Goal: Task Accomplishment & Management: Manage account settings

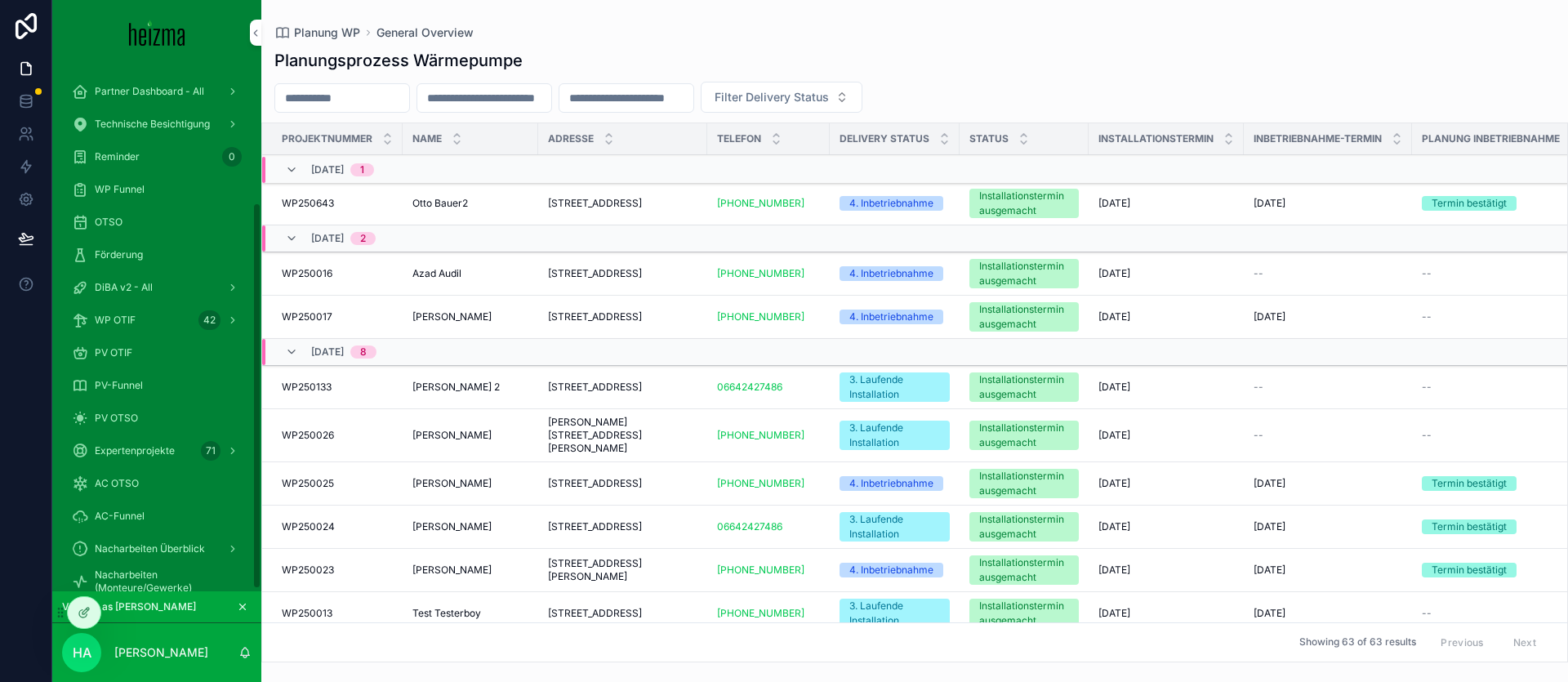
scroll to position [369, 60]
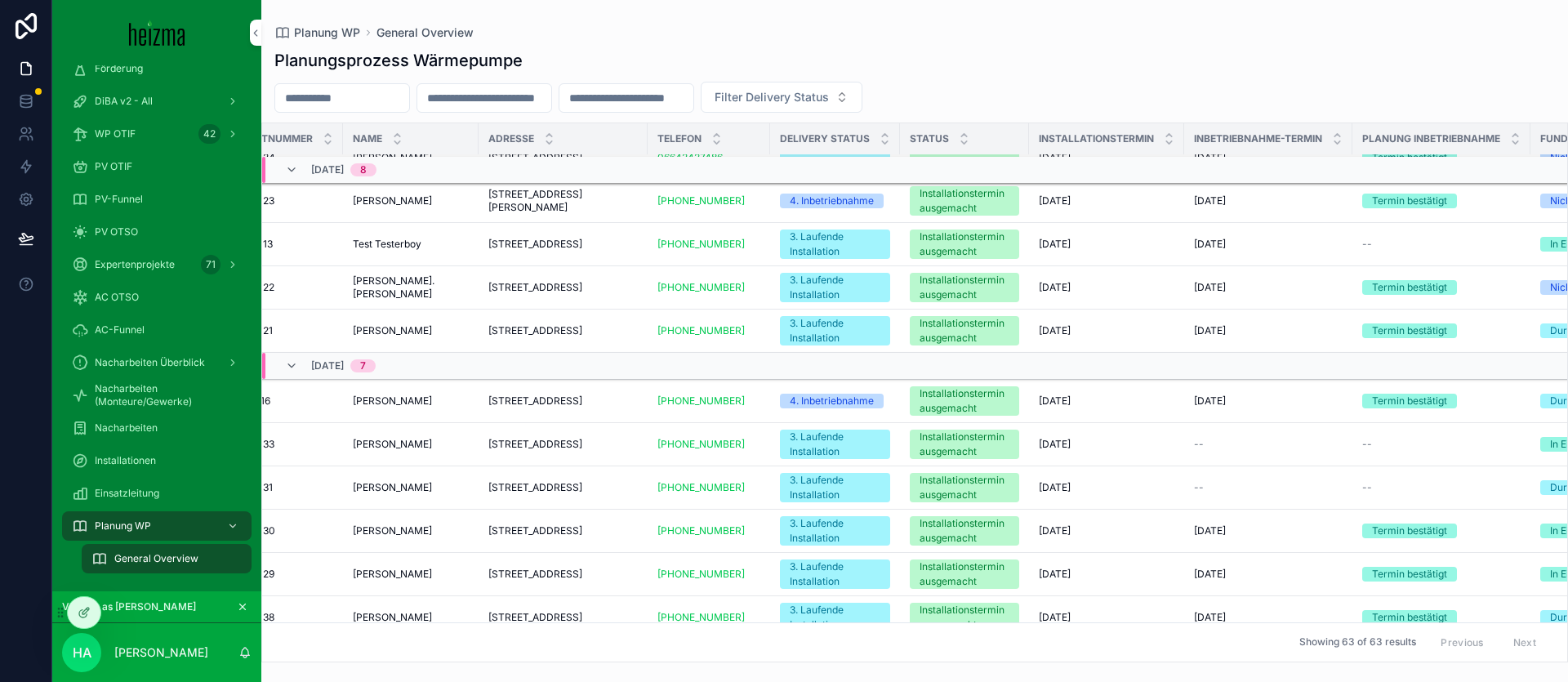
click at [155, 431] on span "Nacharbeiten" at bounding box center [126, 428] width 63 height 13
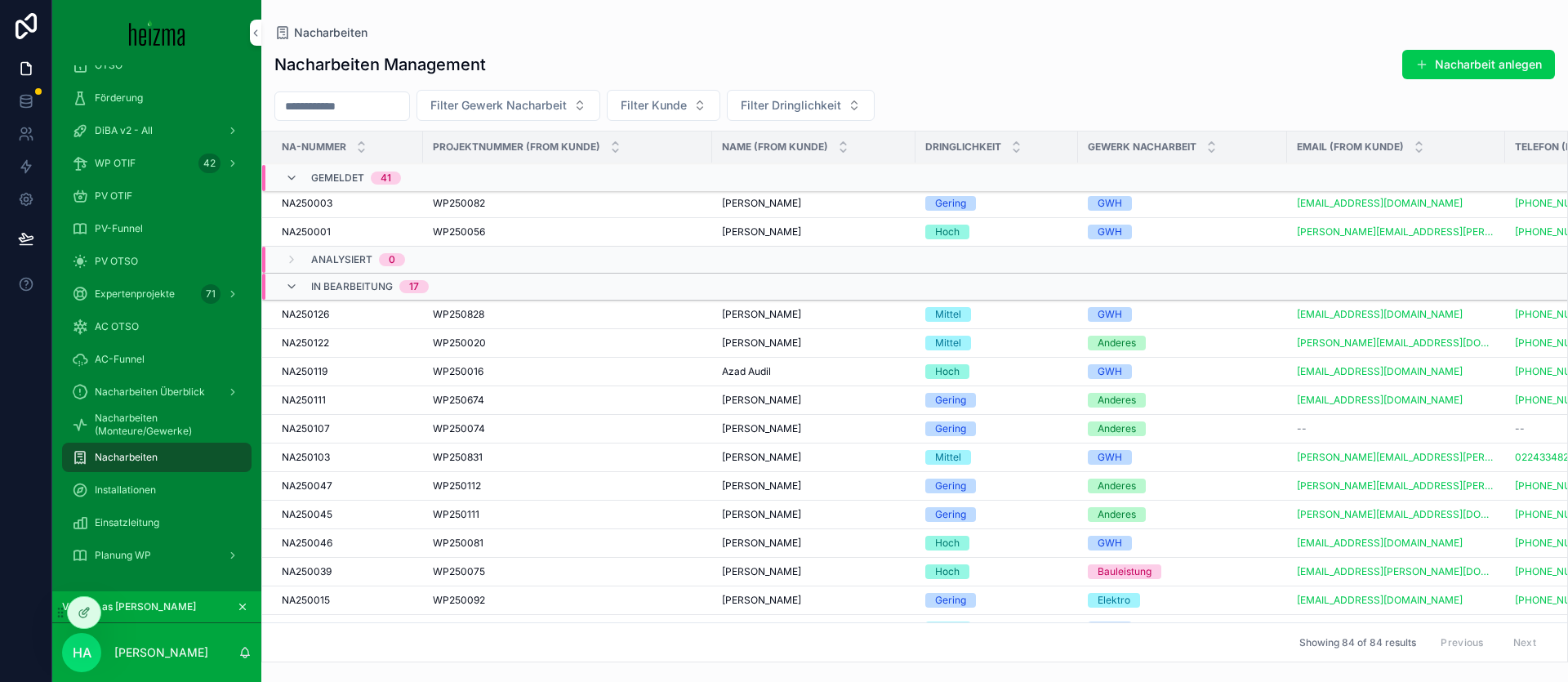
scroll to position [1136, 0]
click at [454, 264] on div "Analysiert 0" at bounding box center [589, 262] width 653 height 26
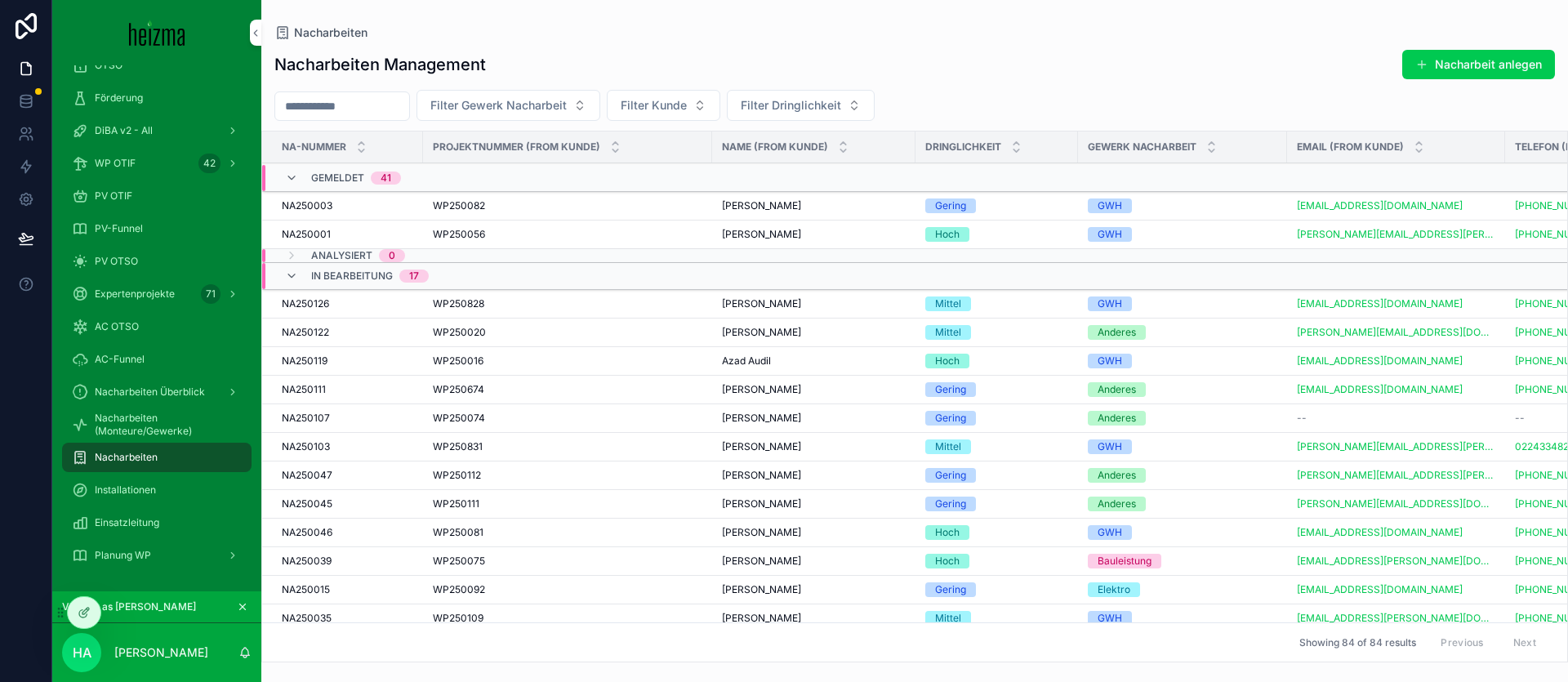
click at [495, 251] on div "Analysiert 0" at bounding box center [589, 255] width 653 height 13
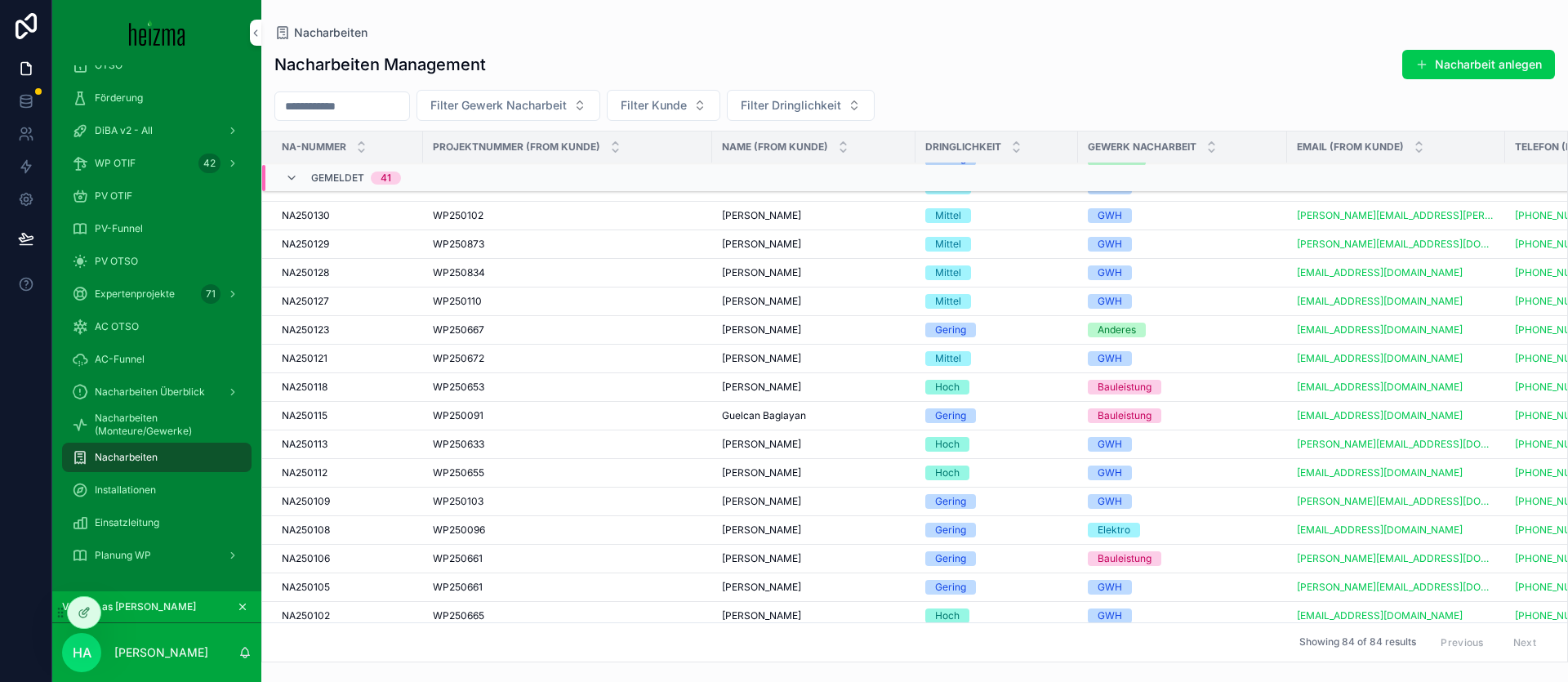
scroll to position [0, 0]
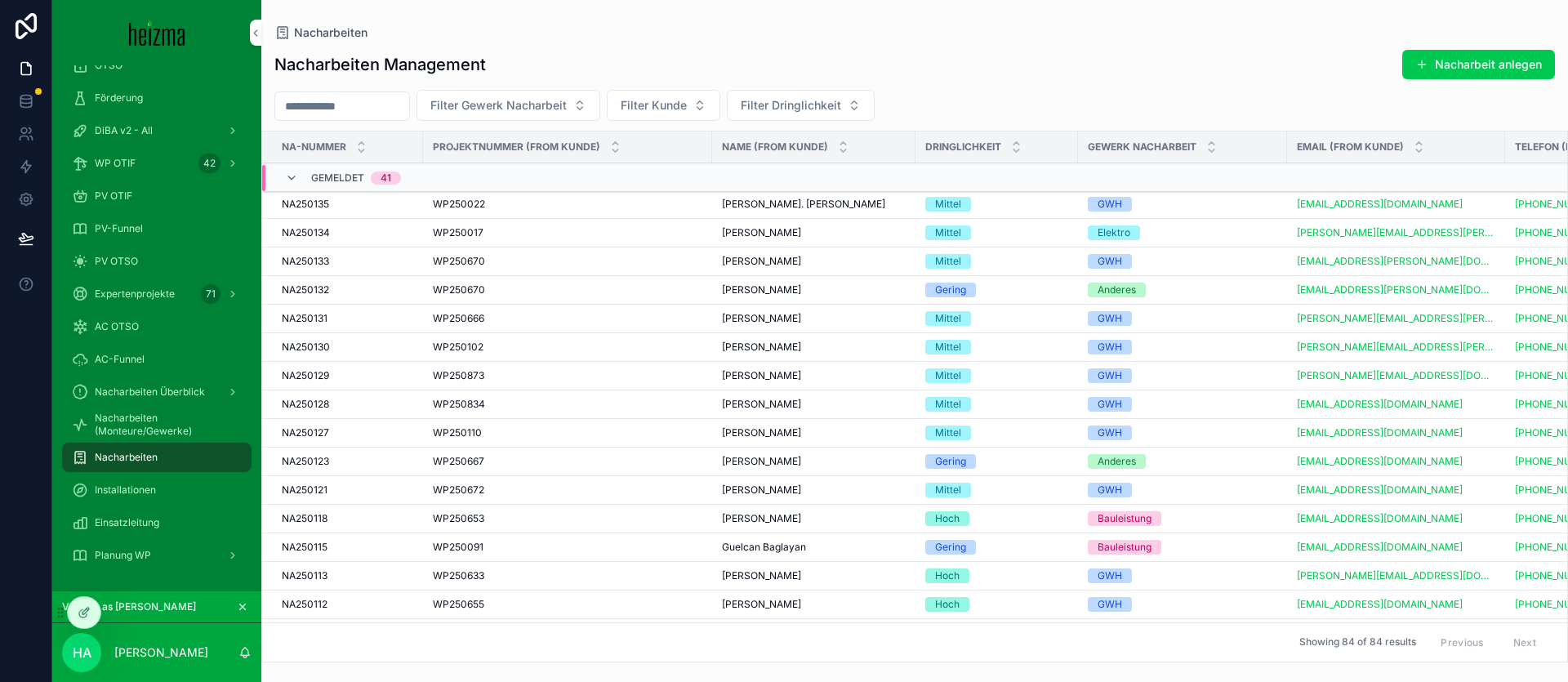
click at [823, 108] on span "Filter Dringlichkeit" at bounding box center [791, 106] width 101 height 16
click at [658, 50] on div "Nacharbeiten Management Nacharbeit anlegen" at bounding box center [915, 65] width 1281 height 31
click at [552, 109] on span "Filter Gewerk Nacharbeit" at bounding box center [499, 106] width 137 height 16
click at [534, 188] on div "Elektro" at bounding box center [524, 197] width 227 height 26
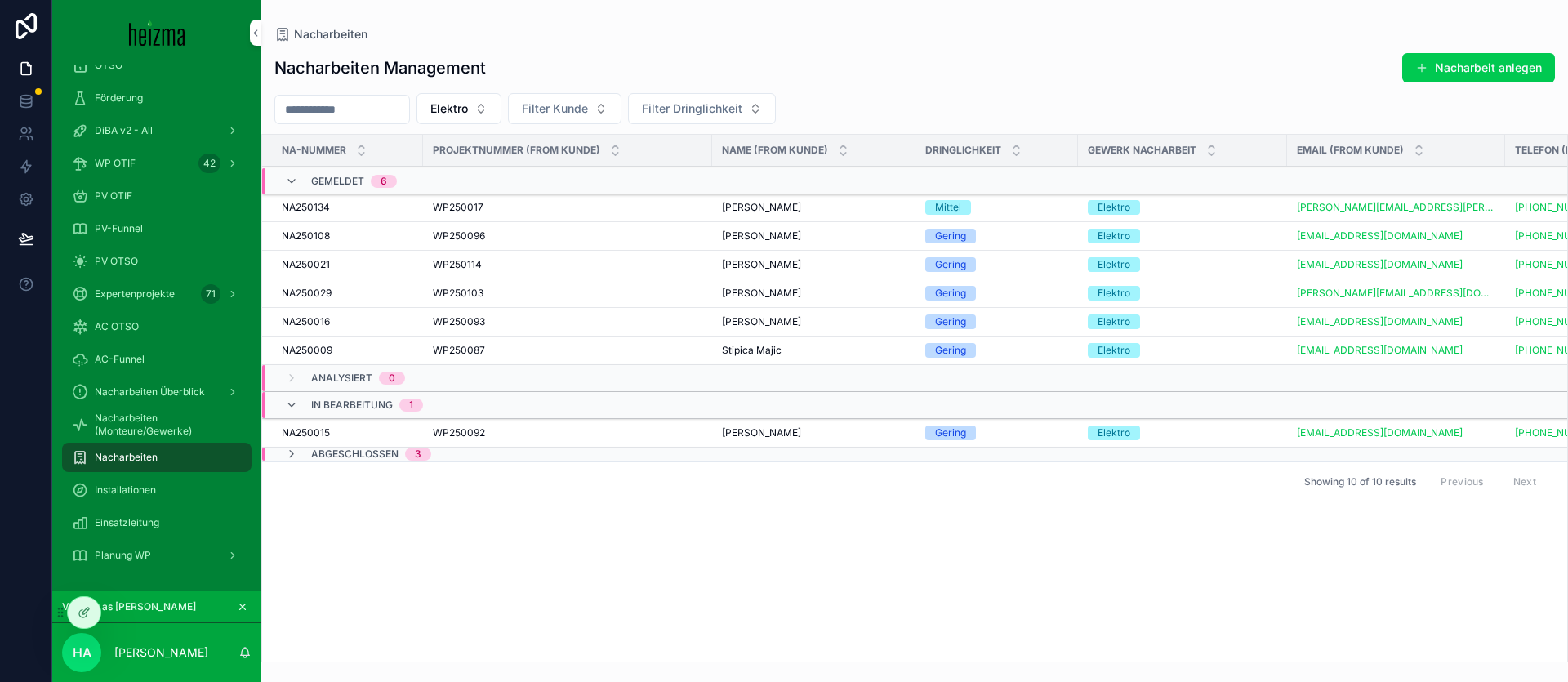
click at [799, 210] on div "[PERSON_NAME] [PERSON_NAME]" at bounding box center [814, 207] width 183 height 13
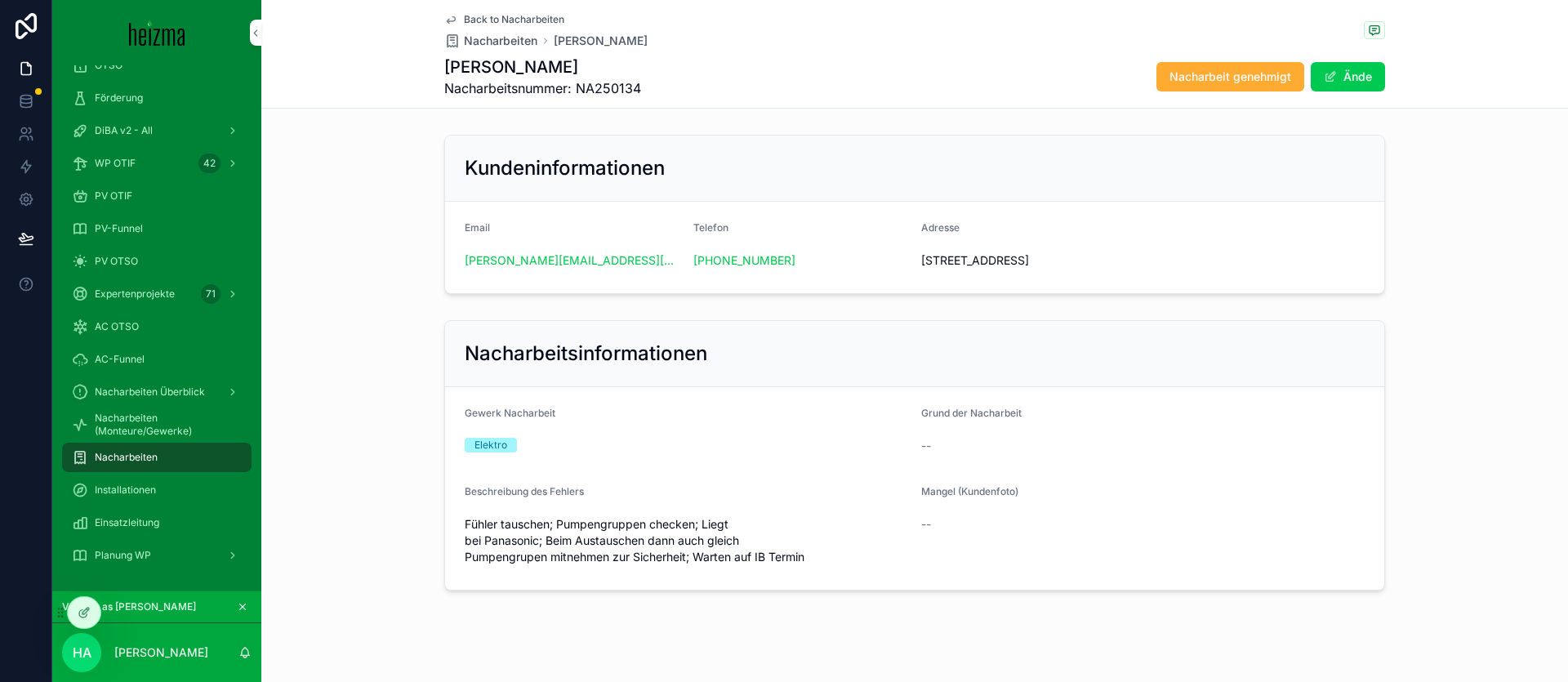
click at [498, 18] on span "Back to Nacharbeiten" at bounding box center [513, 20] width 101 height 13
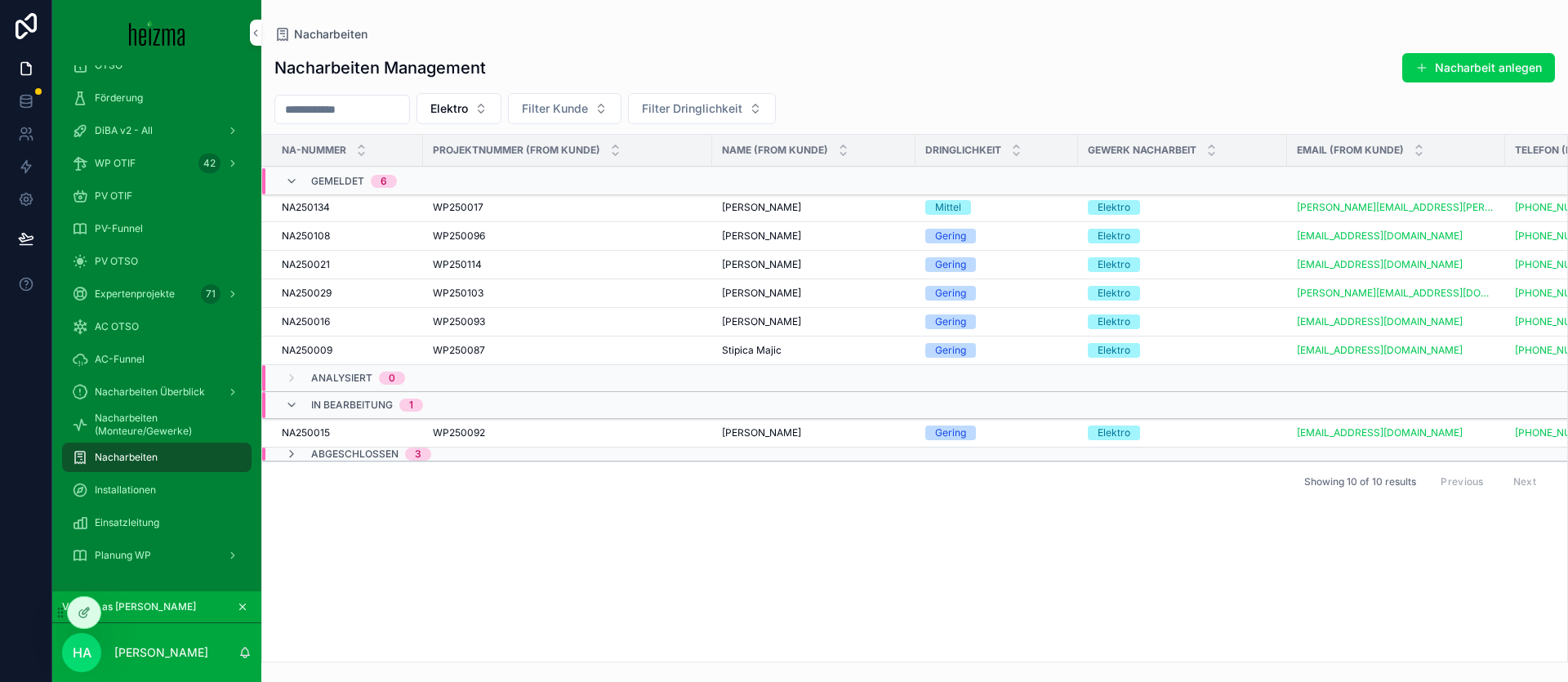
click at [546, 349] on div "WP250087 WP250087" at bounding box center [567, 350] width 269 height 13
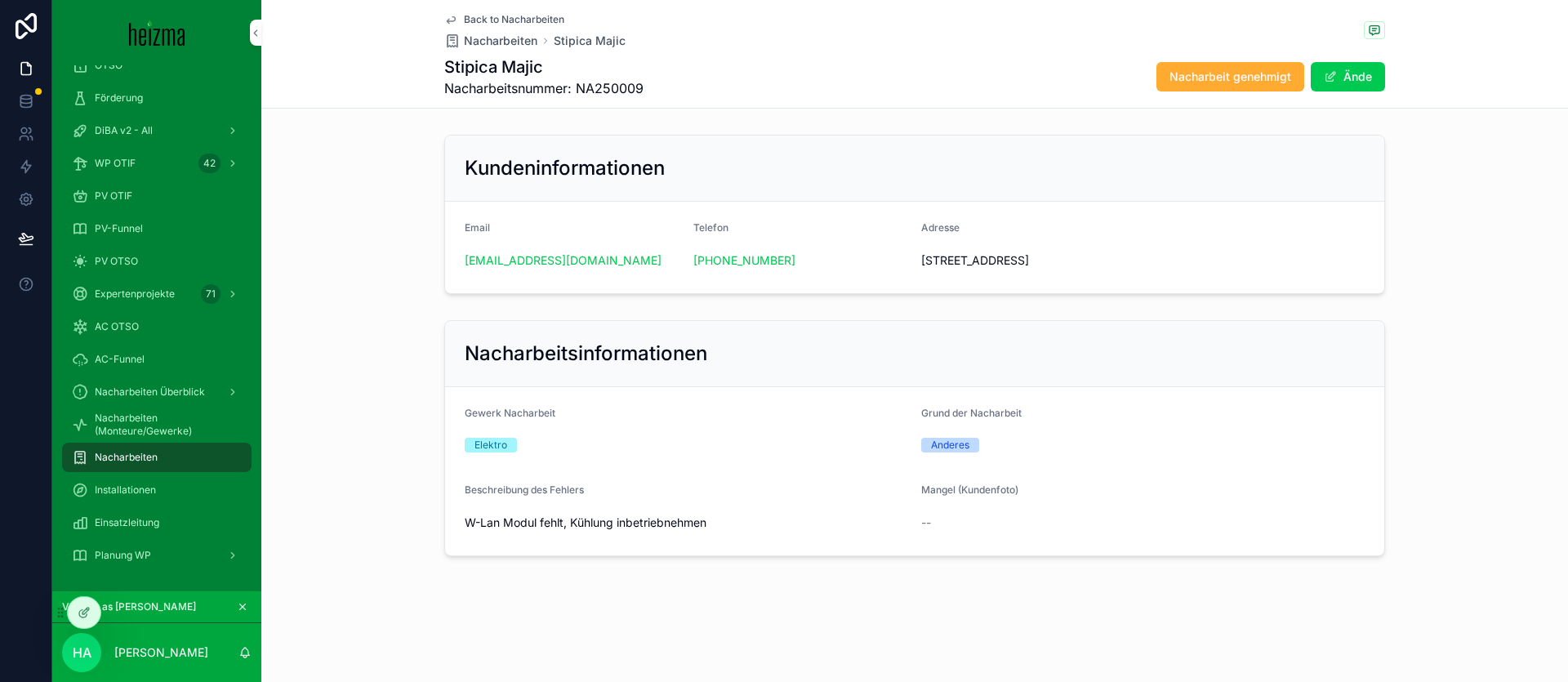
scroll to position [2, 0]
click at [463, 22] on span "Back to Nacharbeiten" at bounding box center [513, 20] width 101 height 13
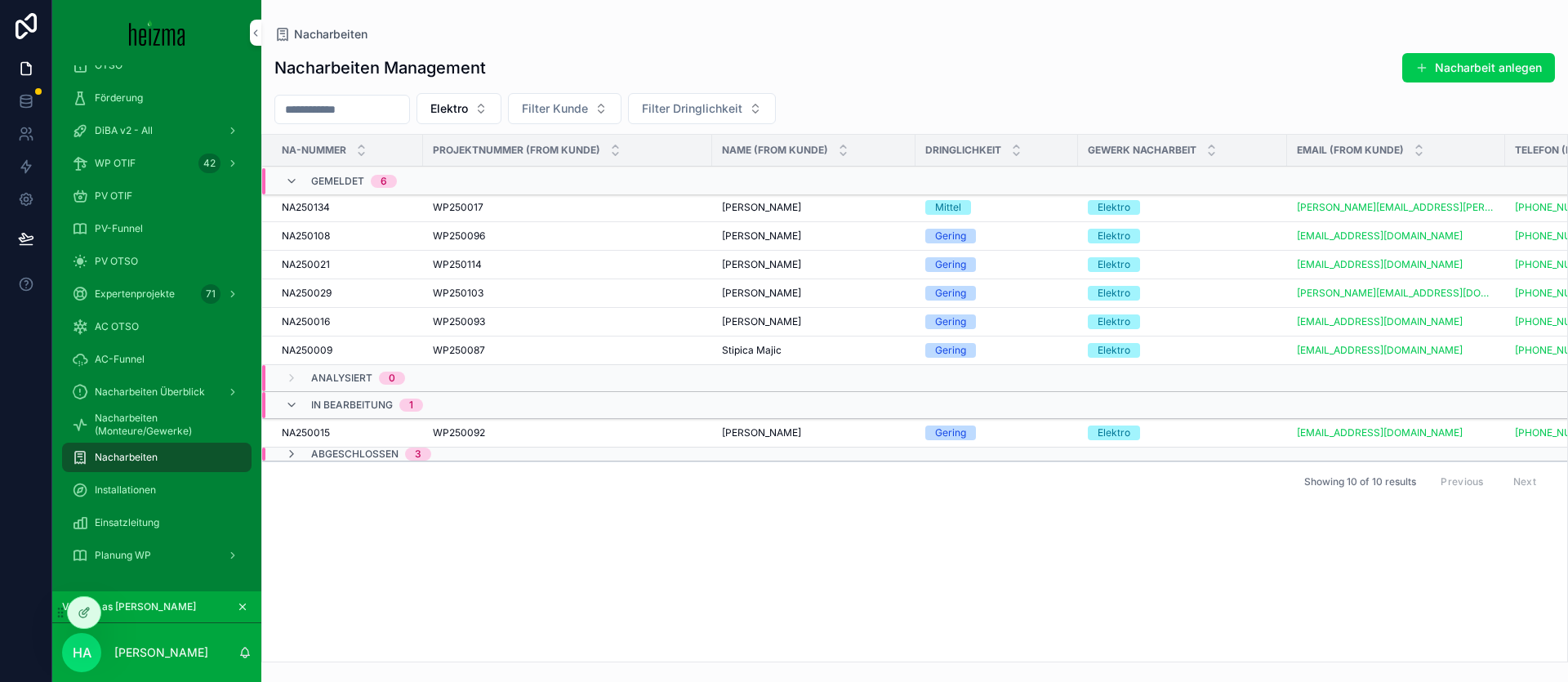
click at [653, 300] on td "WP250103 WP250103" at bounding box center [567, 293] width 289 height 29
click at [667, 293] on div "WP250103 WP250103" at bounding box center [567, 293] width 269 height 13
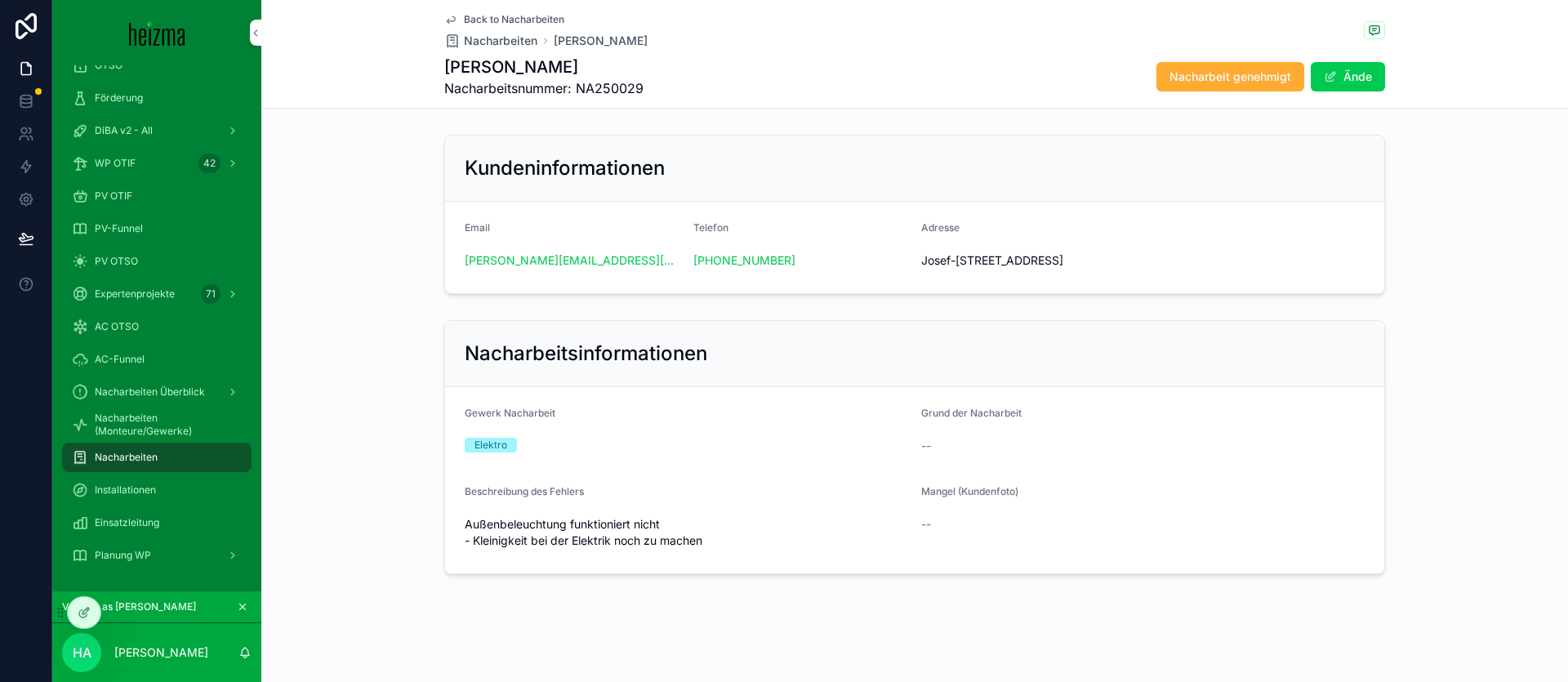
click at [1242, 76] on span "Nacharbeit genehmigt" at bounding box center [1230, 77] width 122 height 16
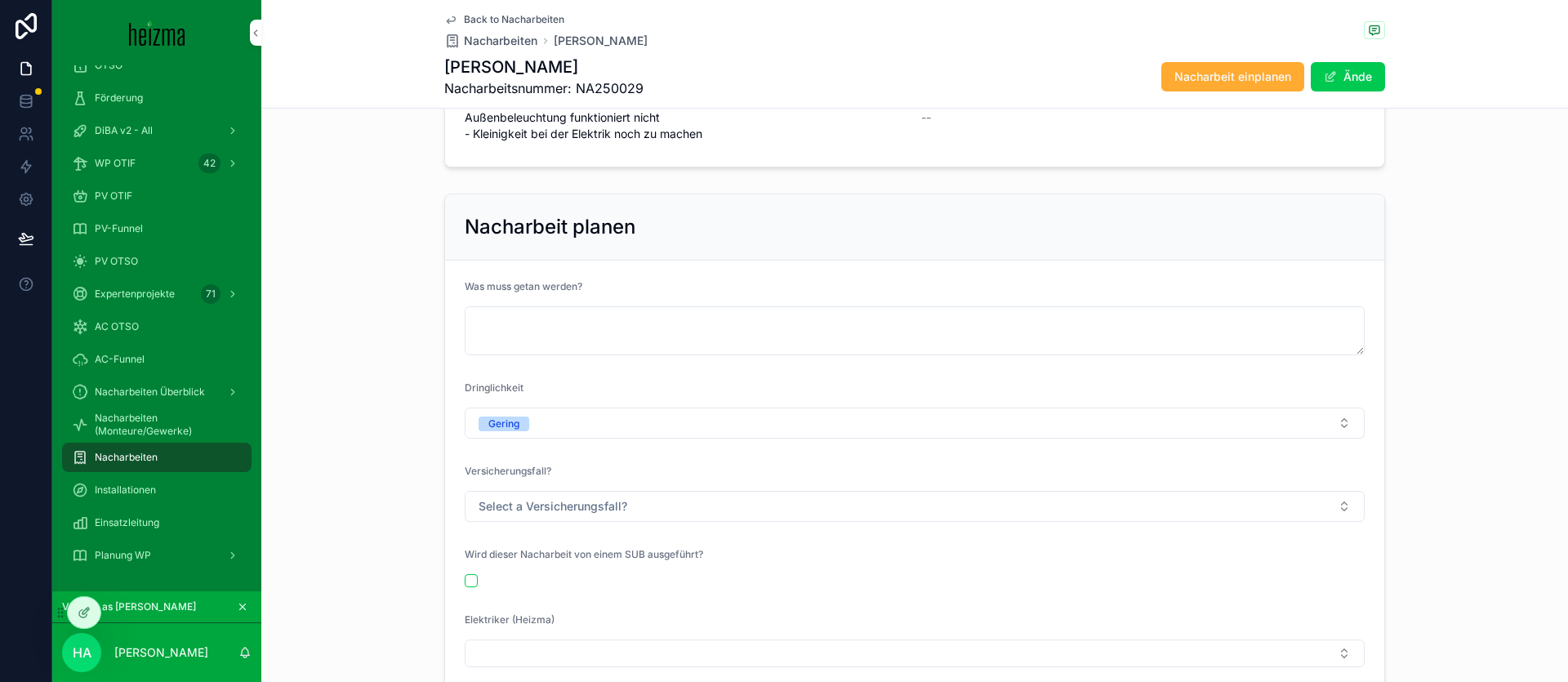
scroll to position [399, 0]
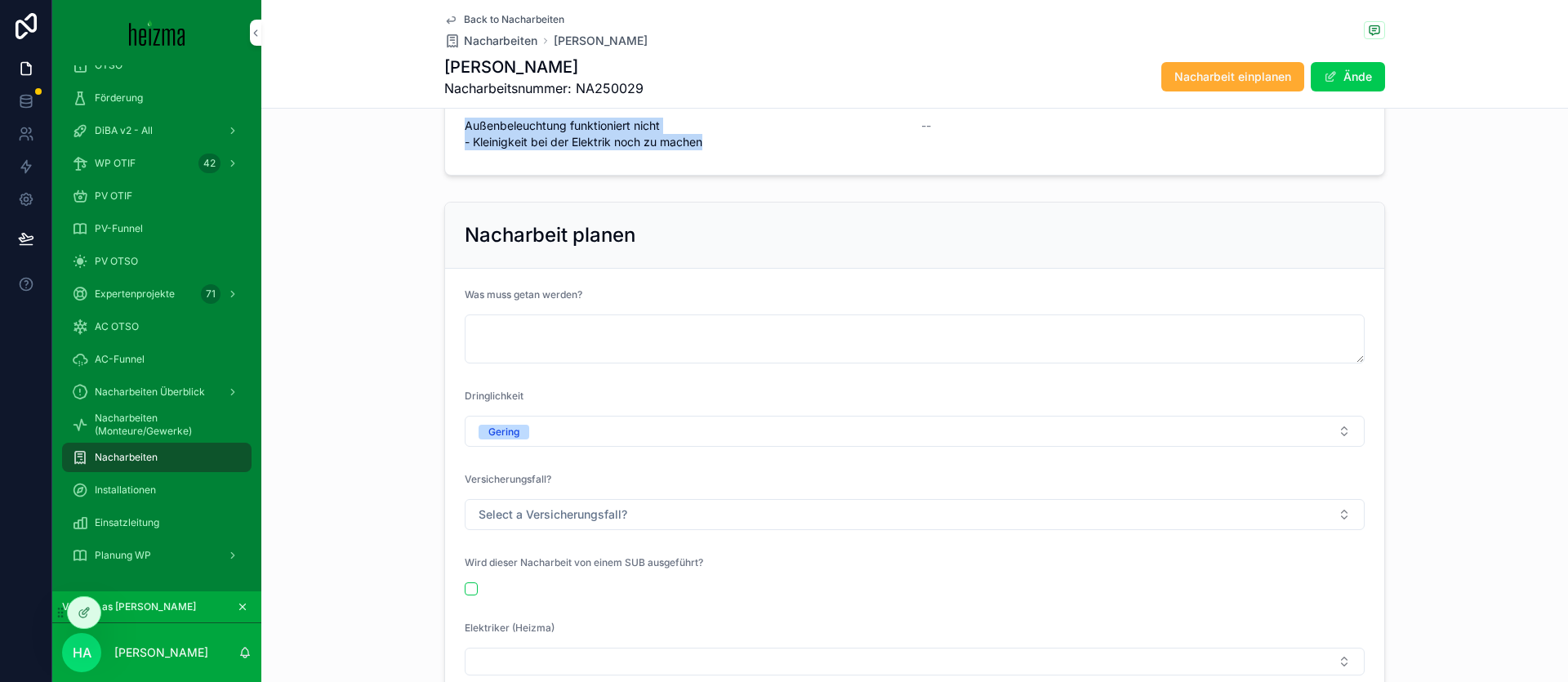
drag, startPoint x: 715, startPoint y: 151, endPoint x: 450, endPoint y: 129, distance: 265.9
click at [450, 129] on form "Gewerk Nacharbeit Elektro Grund der Nacharbeit -- Beschreibung des Fehlers Auße…" at bounding box center [915, 81] width 939 height 186
copy span "Außenbeleuchtung funktioniert nicht - Kleinigkeit bei der Elektrik noch zu mach…"
click at [505, 341] on textarea "scrollable content" at bounding box center [914, 339] width 900 height 49
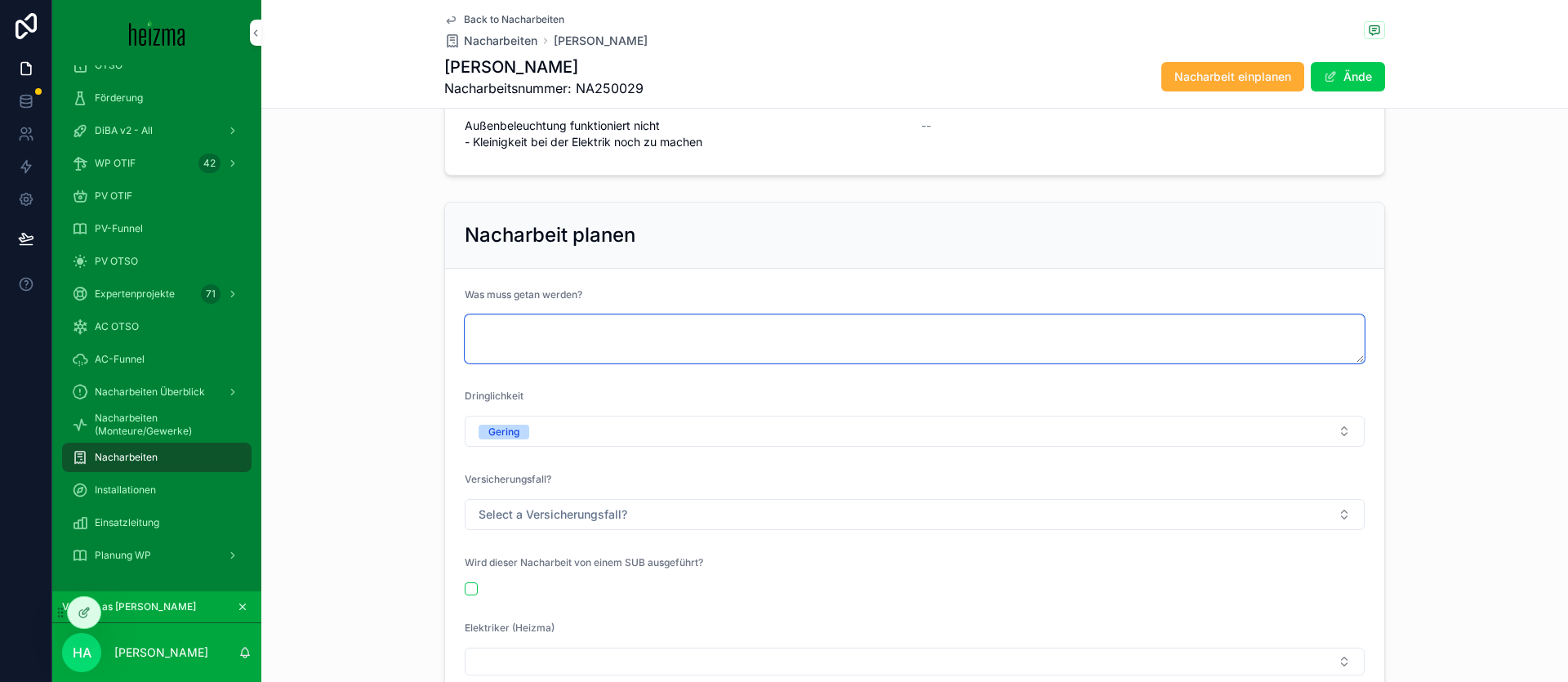
paste textarea "**********"
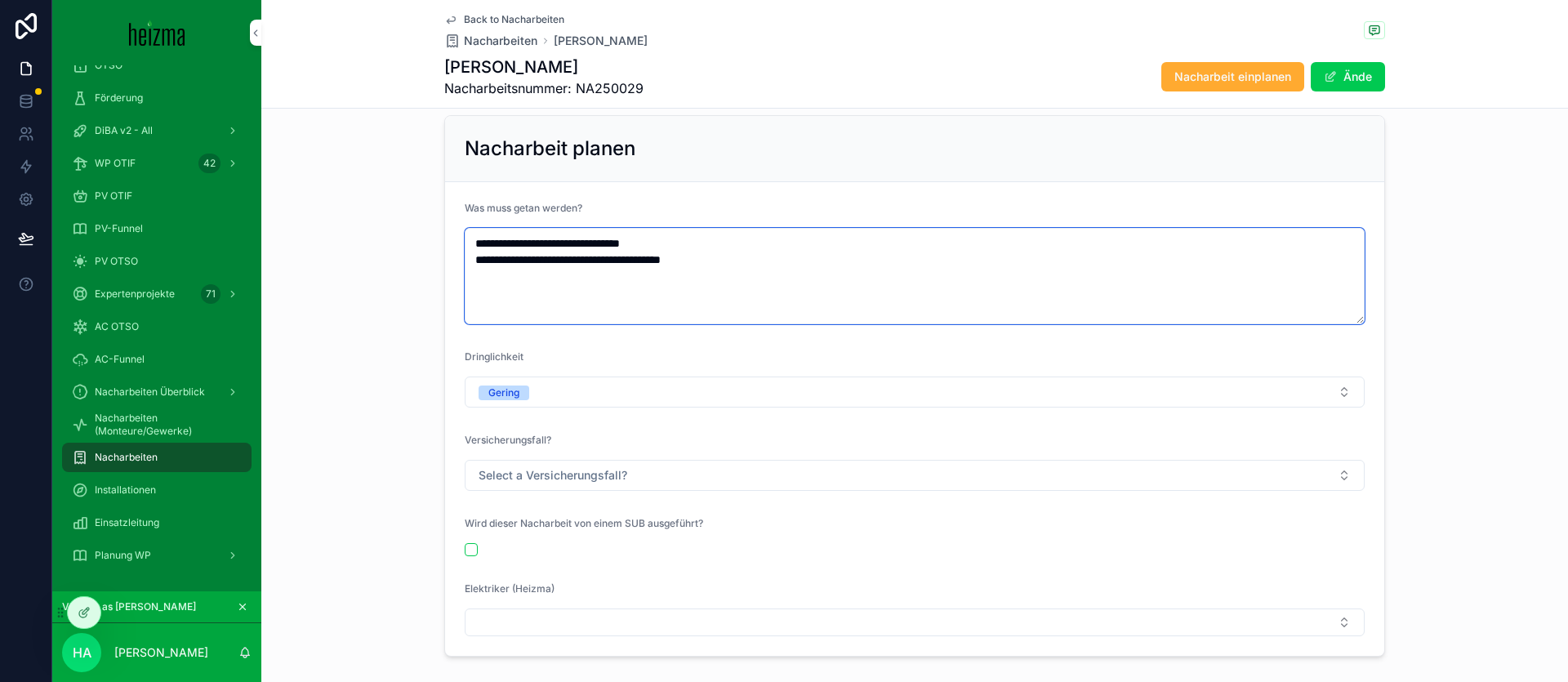
scroll to position [571, 0]
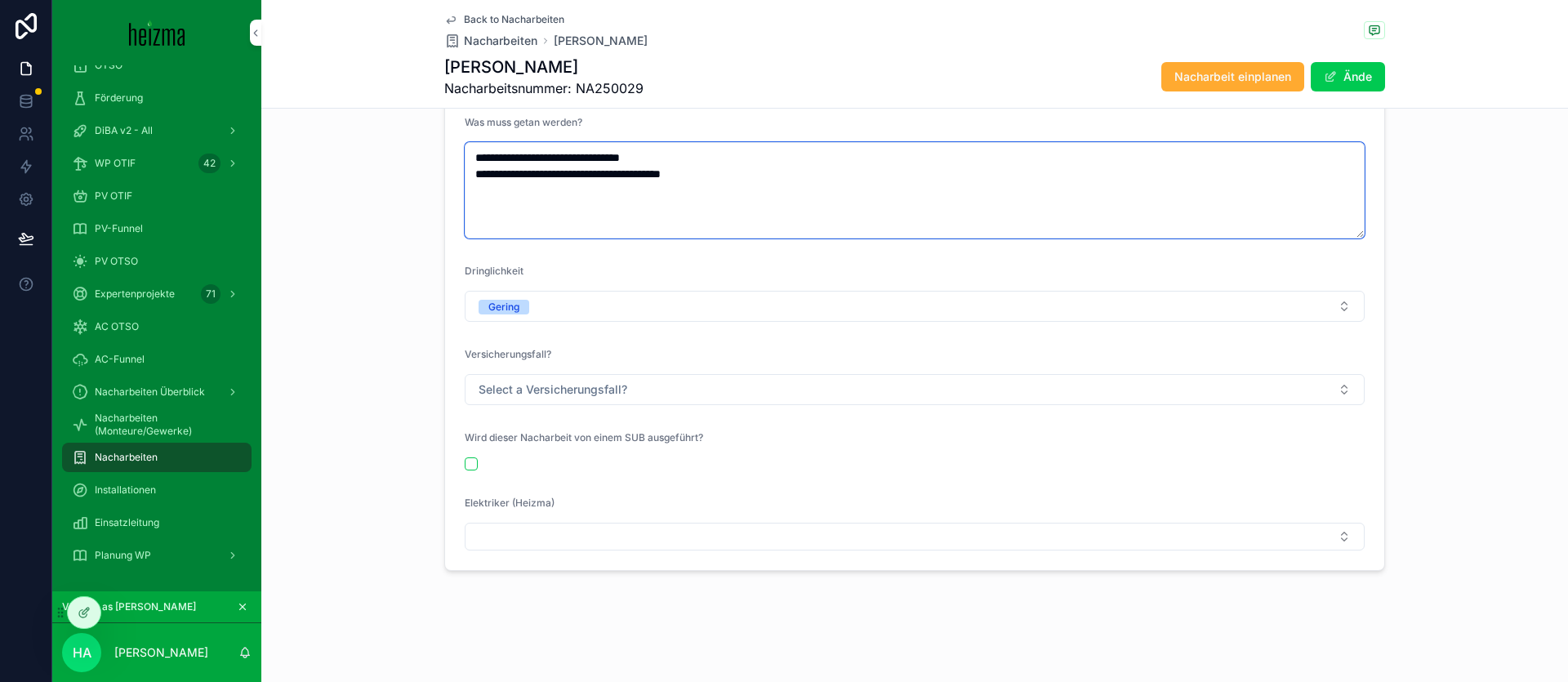
type textarea "**********"
click at [572, 517] on div "Elektriker (Heizma)" at bounding box center [914, 523] width 900 height 54
click at [583, 531] on button "Select Button" at bounding box center [914, 536] width 900 height 28
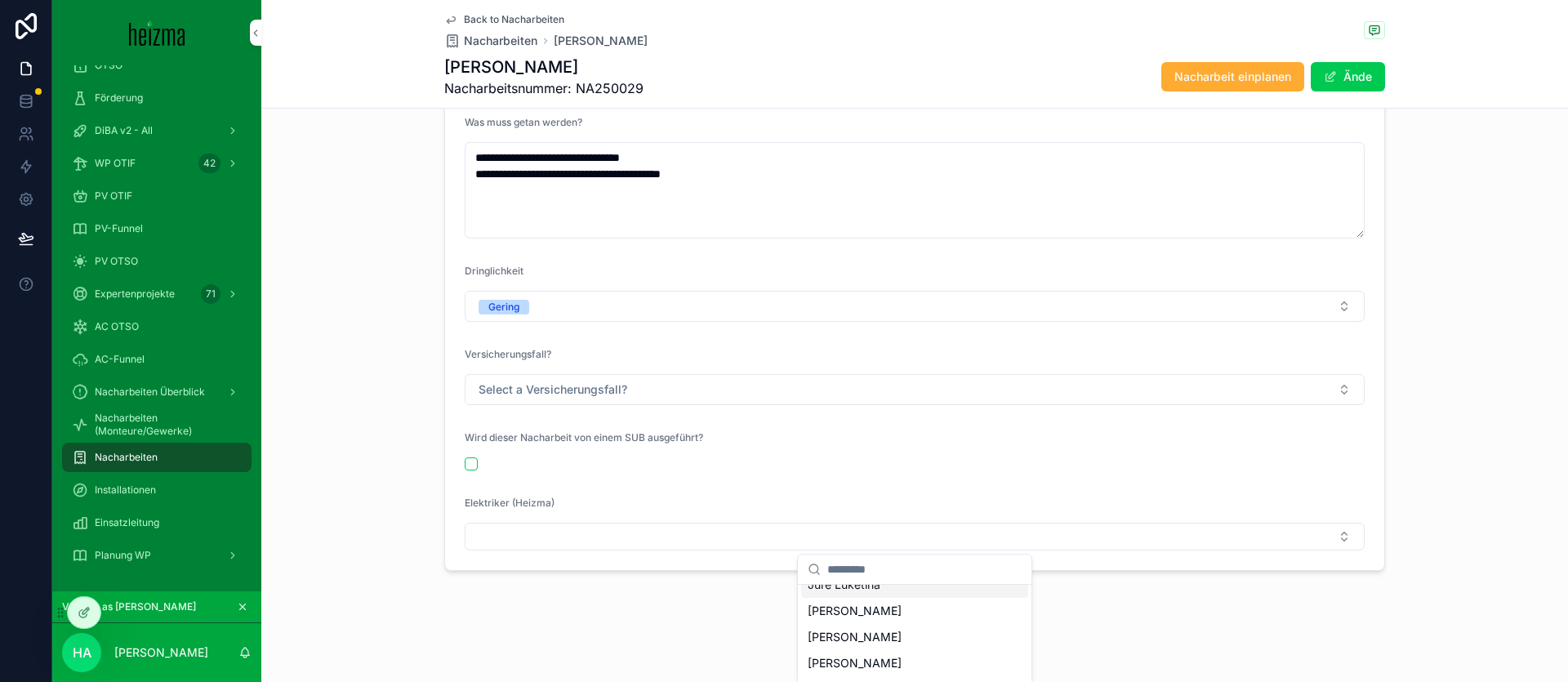
scroll to position [122, 0]
click at [1051, 458] on div "scrollable content" at bounding box center [914, 464] width 900 height 13
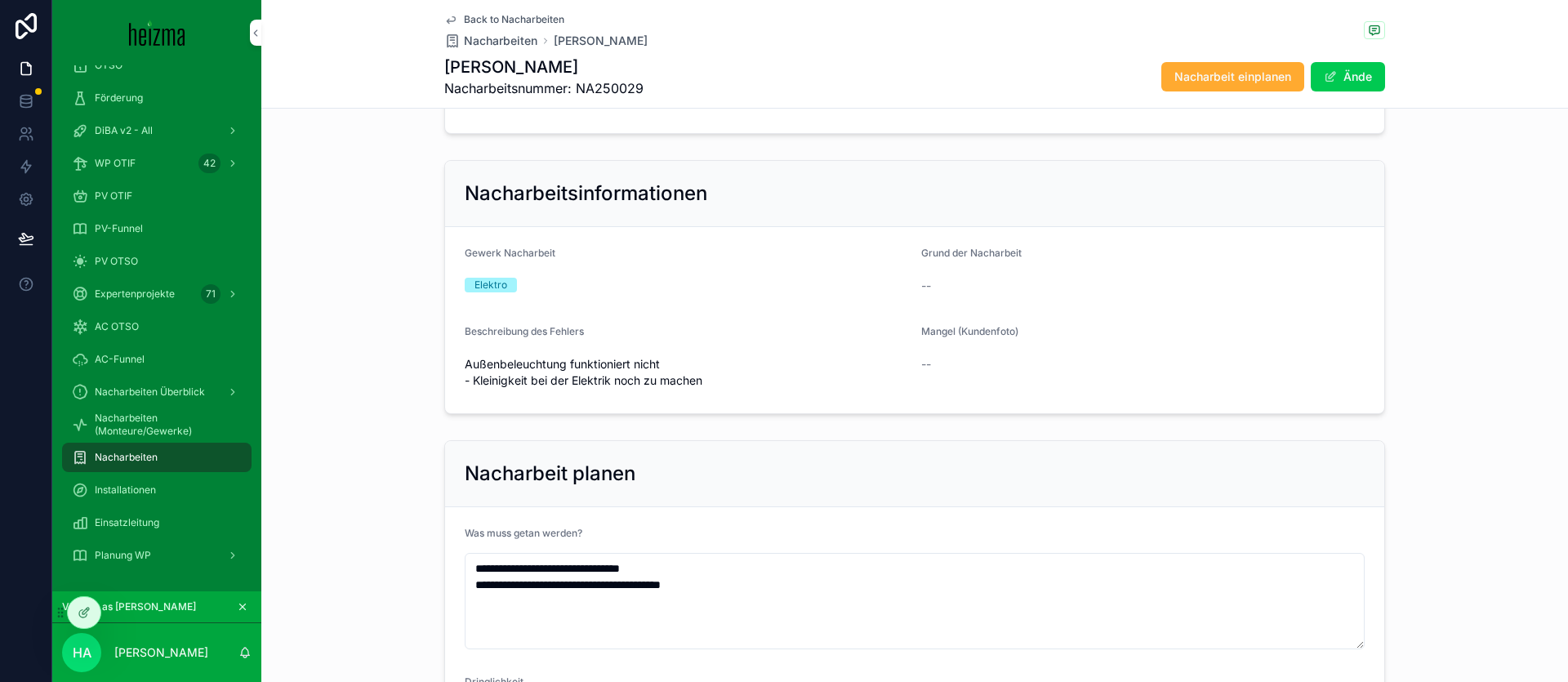
scroll to position [0, 0]
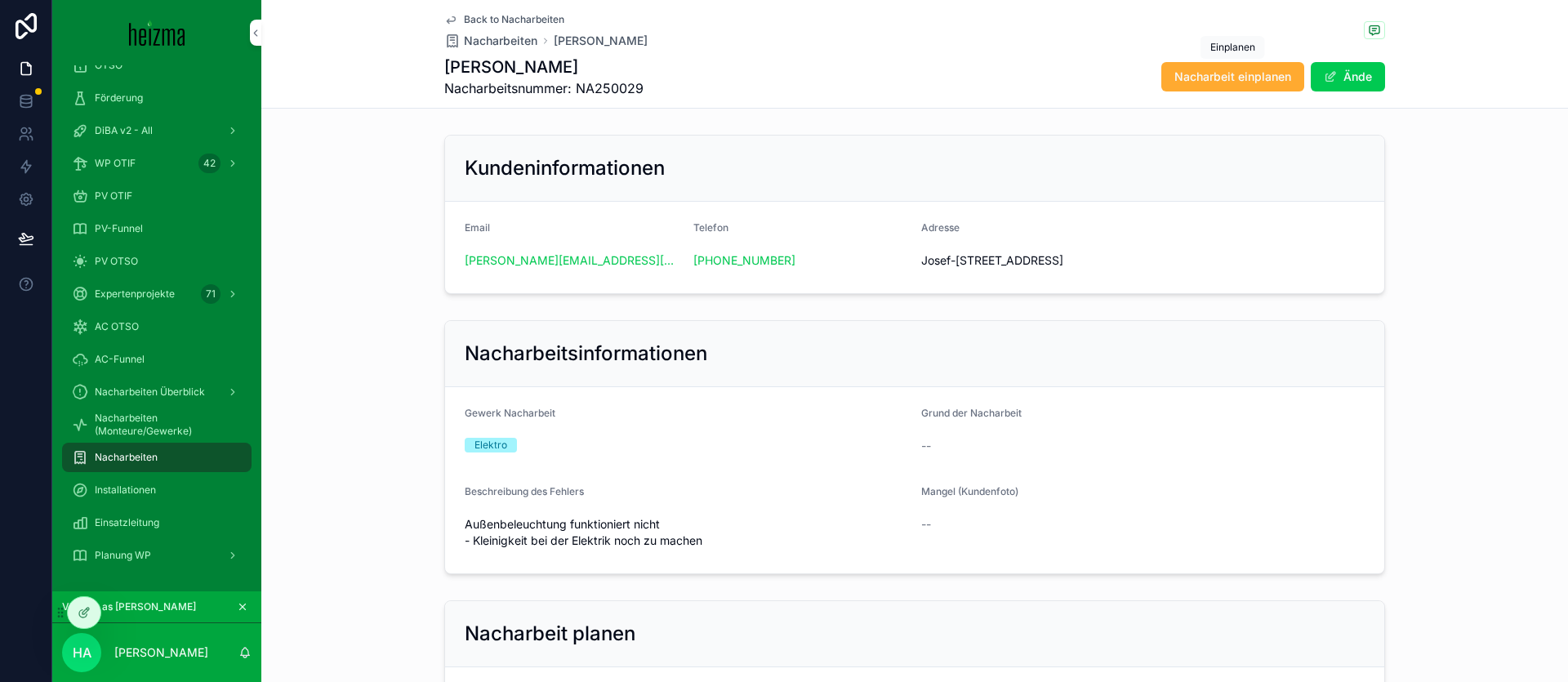
click at [1244, 75] on span "Nacharbeit einplanen" at bounding box center [1232, 77] width 117 height 16
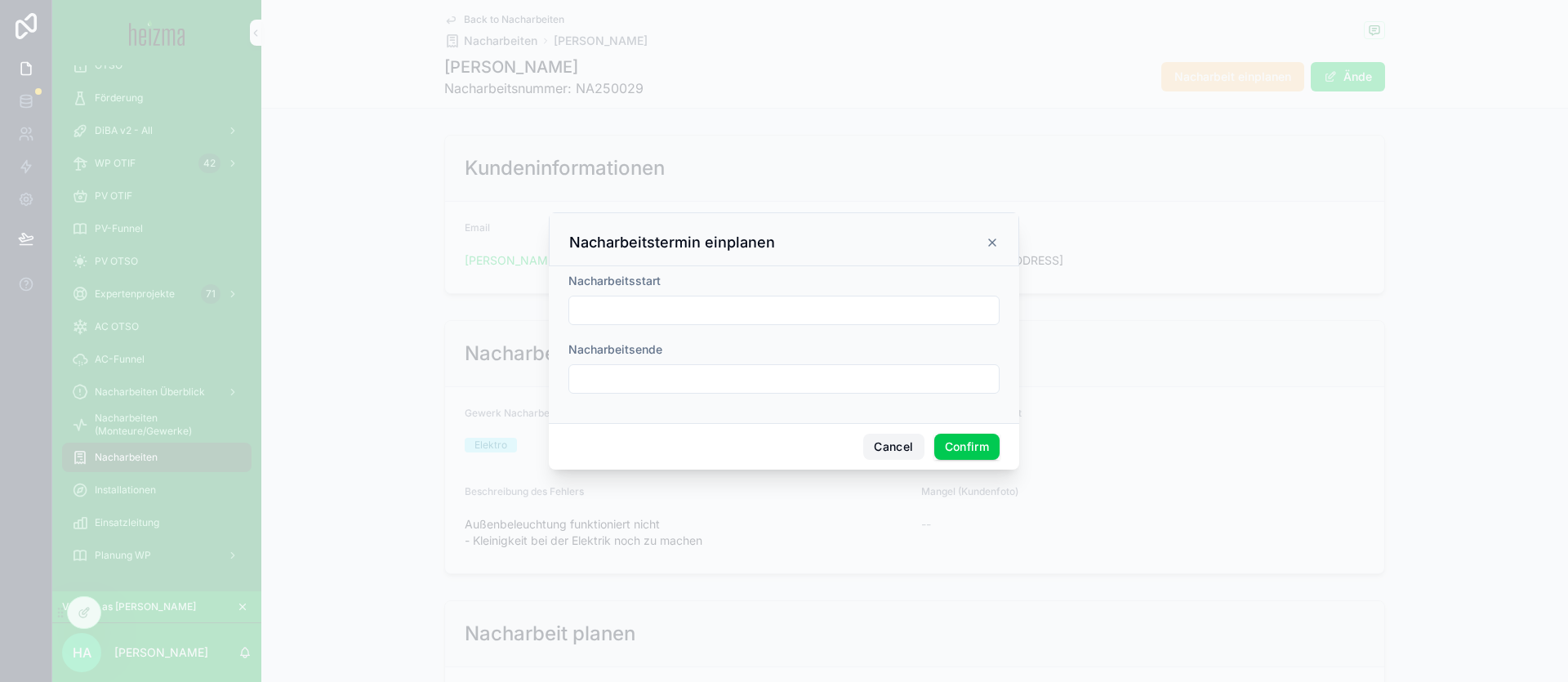
click at [898, 449] on button "Cancel" at bounding box center [893, 447] width 61 height 26
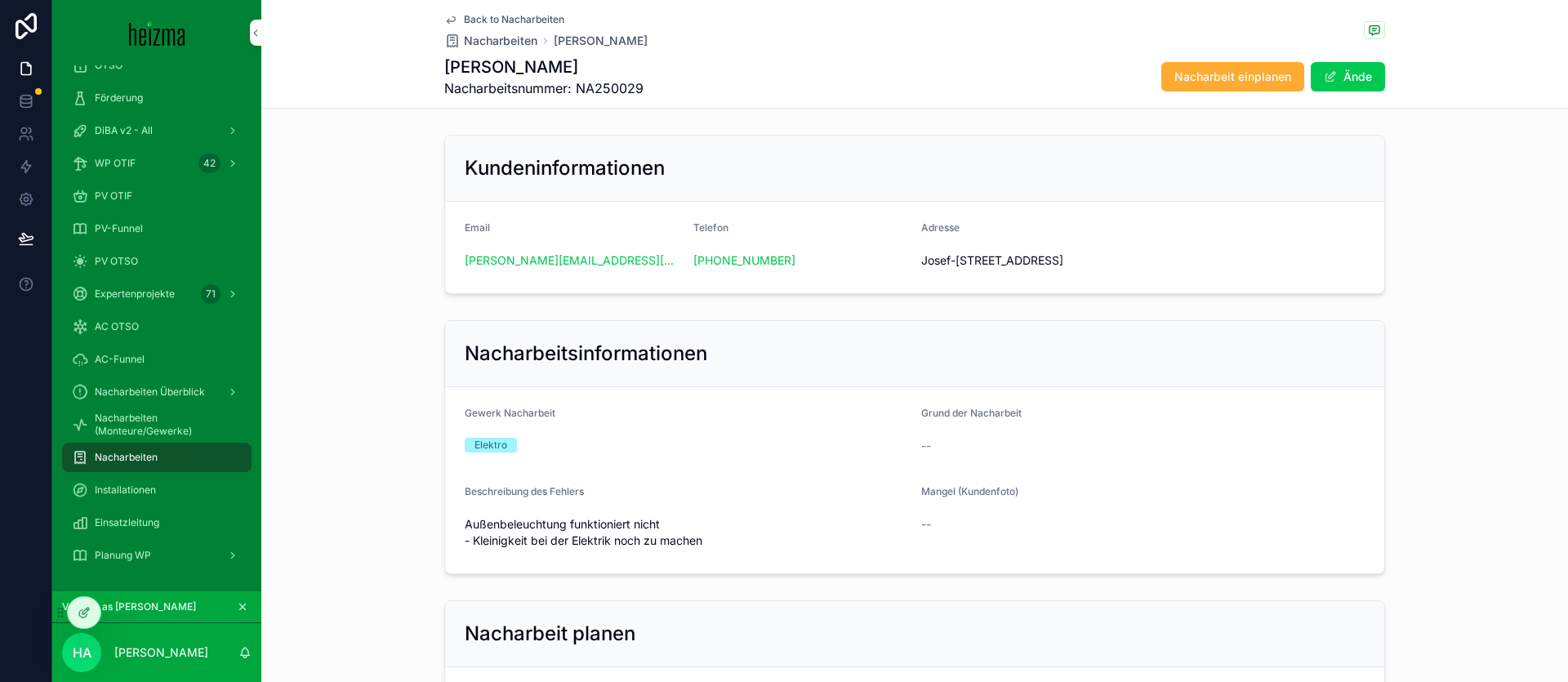
click at [504, 19] on span "Back to Nacharbeiten" at bounding box center [513, 20] width 101 height 13
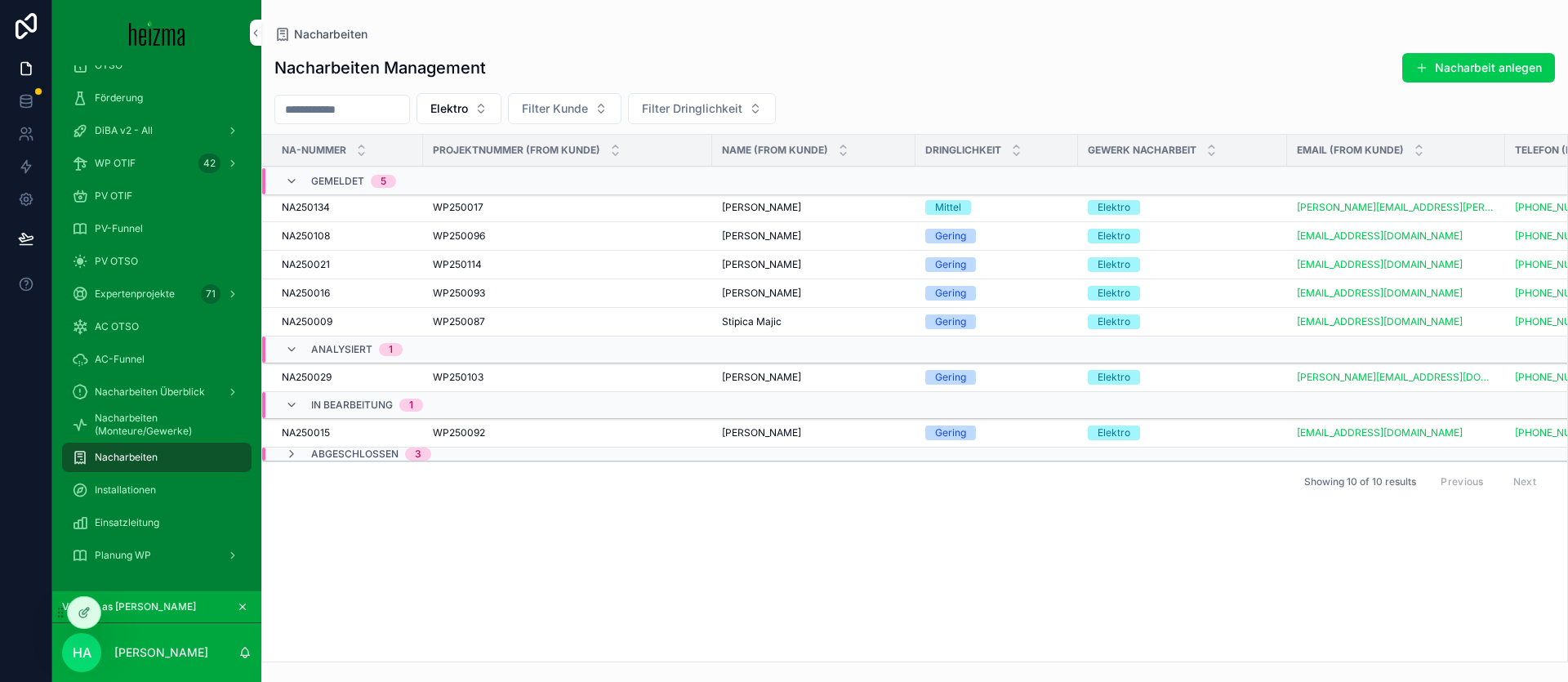
click at [468, 107] on span "Elektro" at bounding box center [450, 109] width 38 height 16
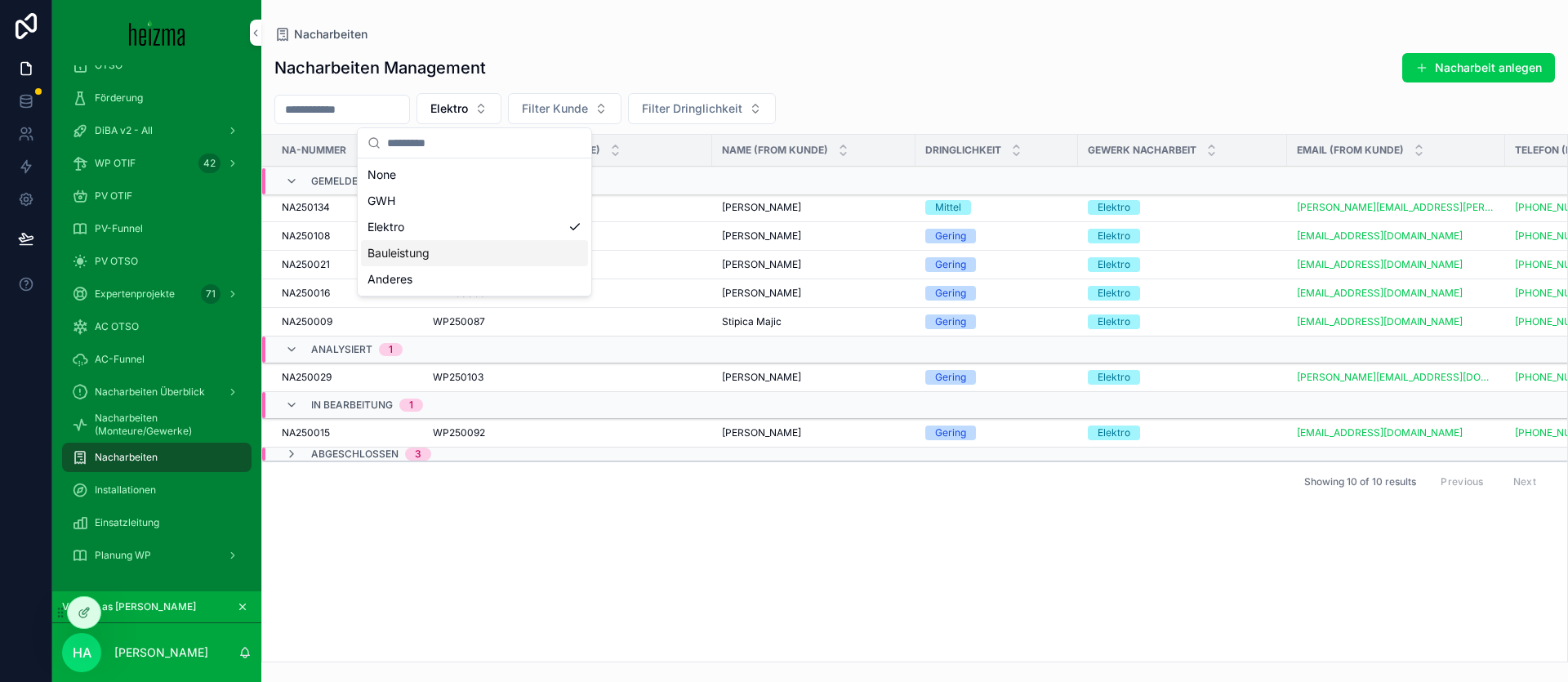
click at [490, 255] on div "Bauleistung" at bounding box center [474, 253] width 227 height 26
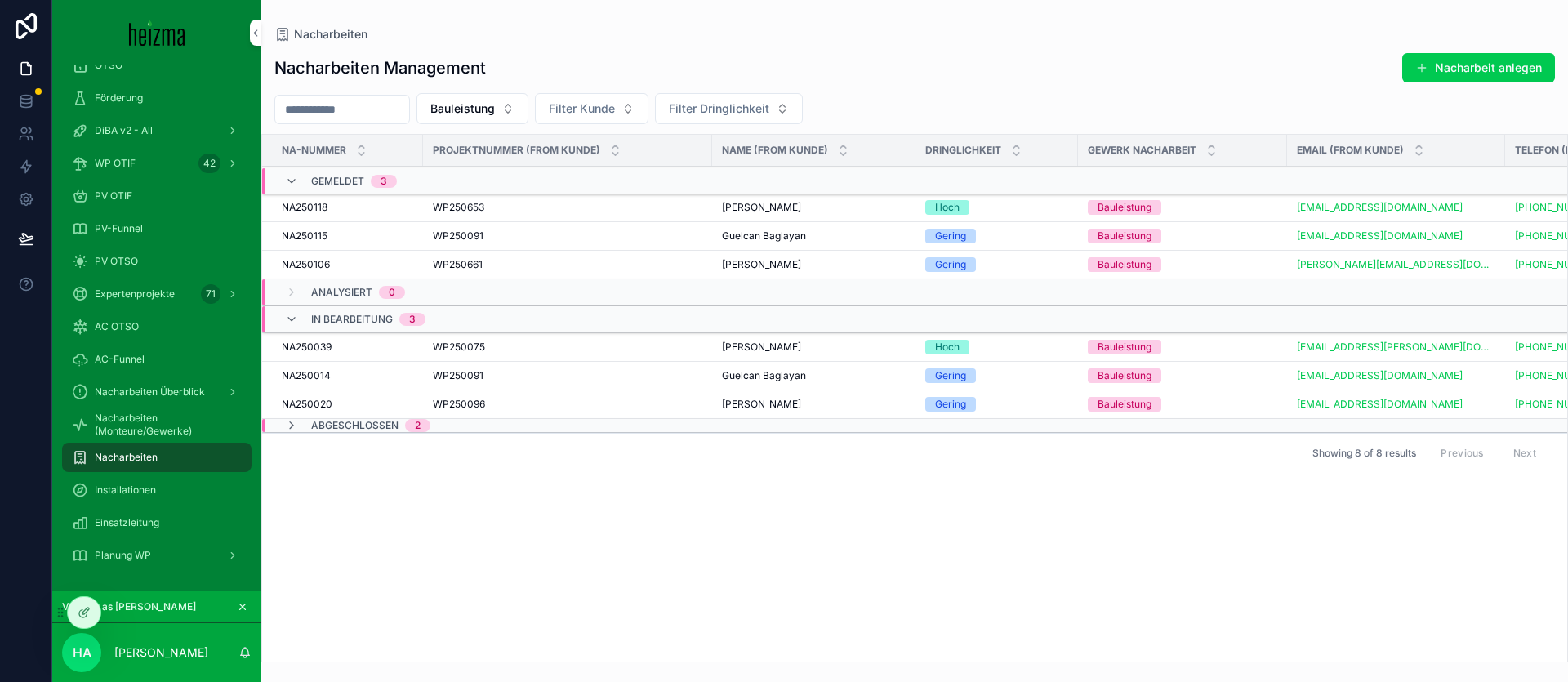
click at [507, 123] on button "Bauleistung" at bounding box center [472, 109] width 112 height 31
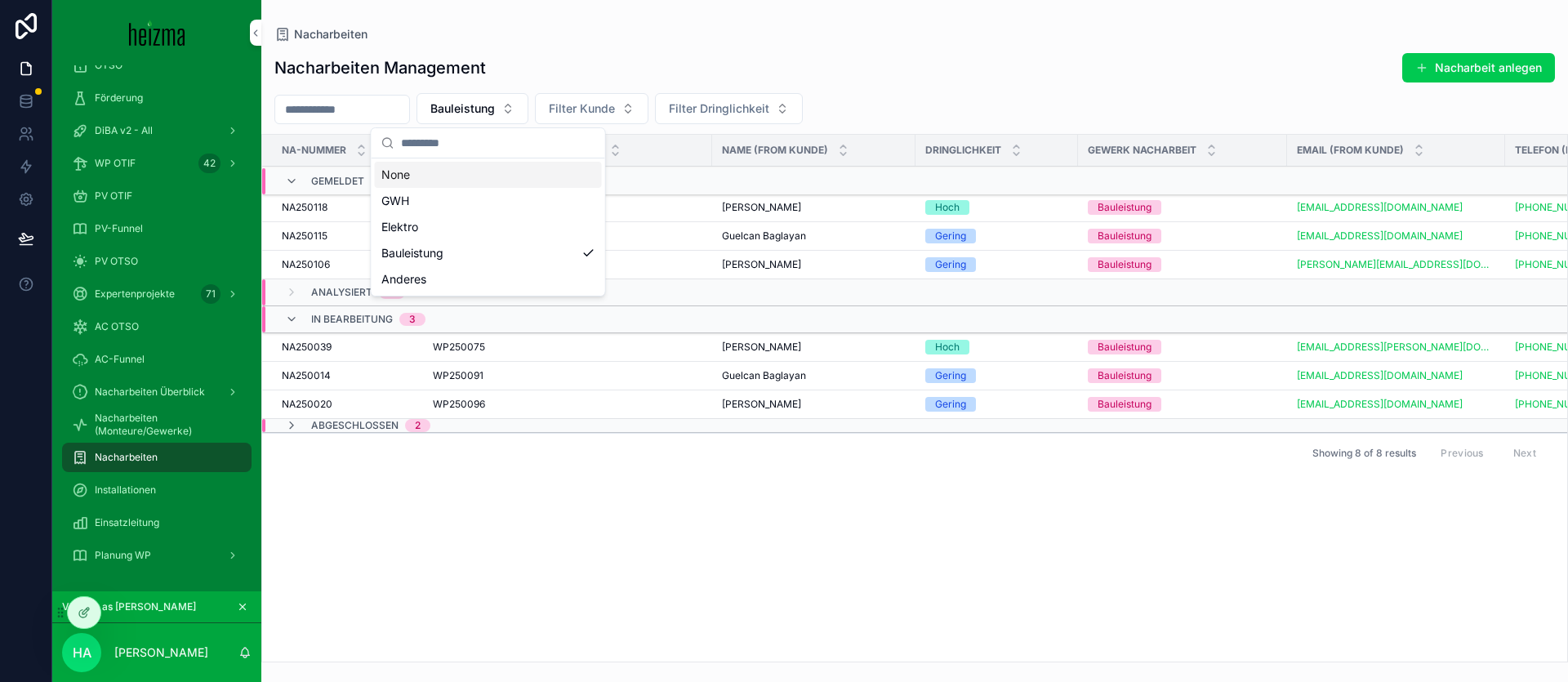
click at [504, 174] on div "None" at bounding box center [488, 174] width 227 height 26
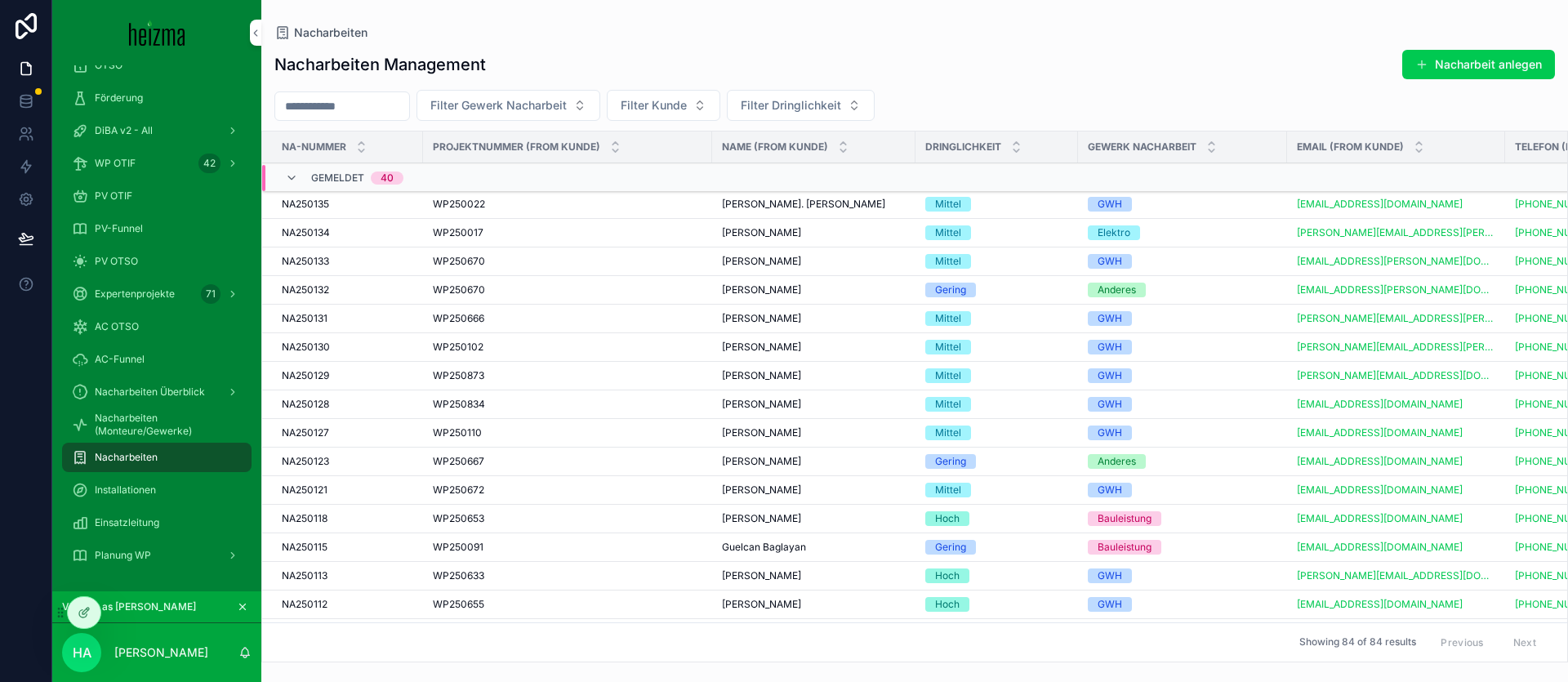
click at [806, 106] on span "Filter Dringlichkeit" at bounding box center [791, 106] width 101 height 16
click at [793, 225] on div "Hoch" at bounding box center [815, 224] width 227 height 26
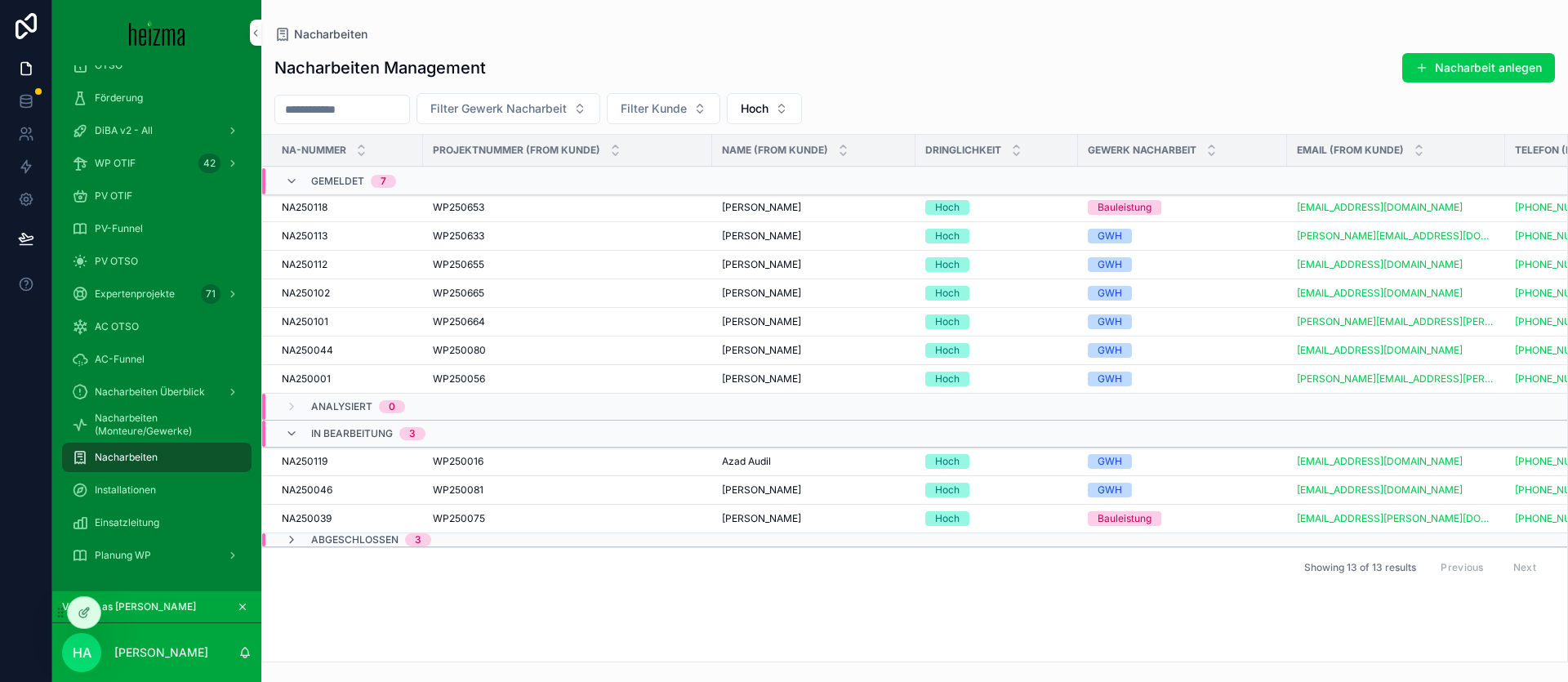
click at [764, 355] on span "[PERSON_NAME]" at bounding box center [761, 350] width 79 height 13
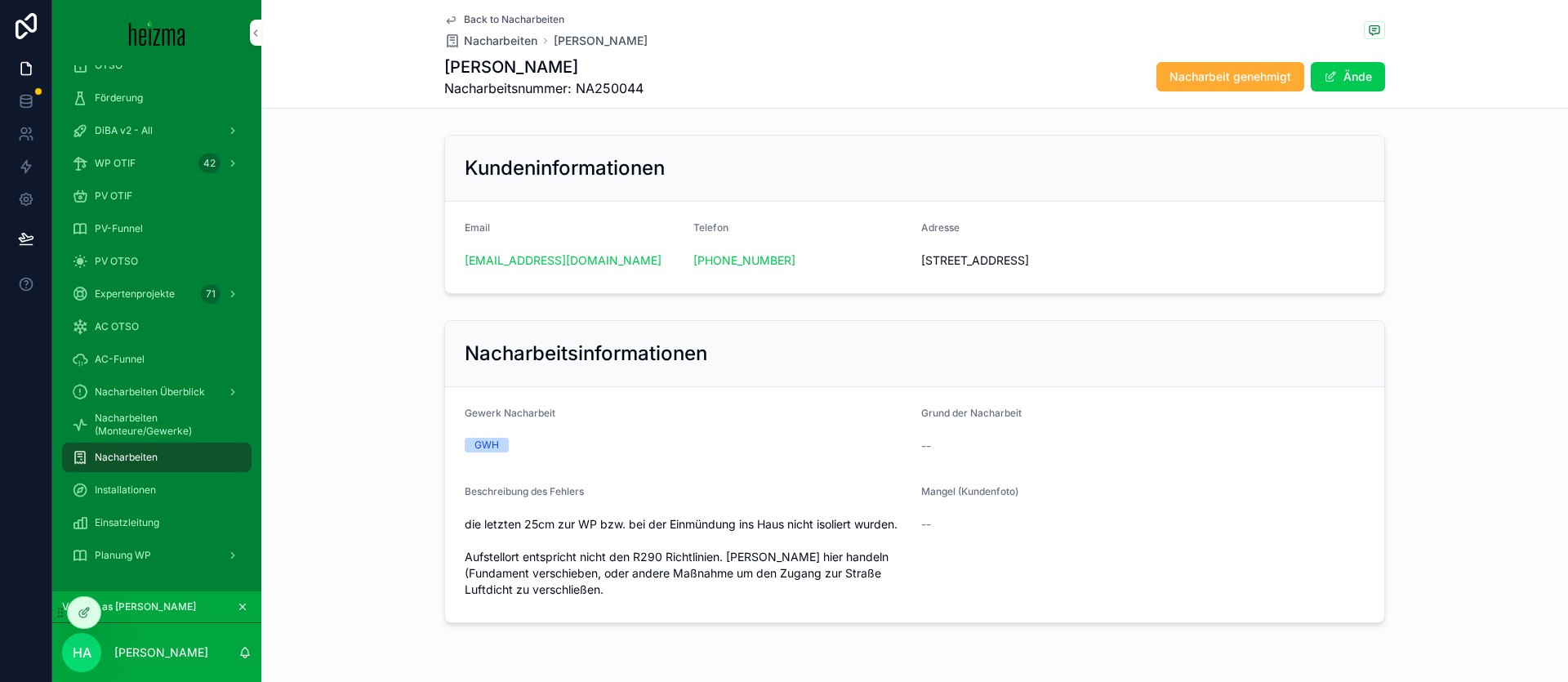
click at [490, 18] on span "Back to Nacharbeiten" at bounding box center [513, 20] width 101 height 13
